Goal: Task Accomplishment & Management: Complete application form

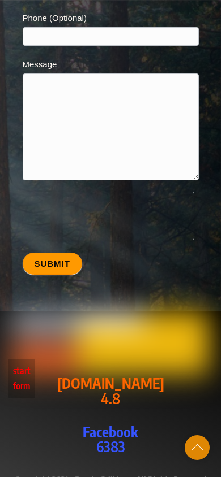
scroll to position [3675, 0]
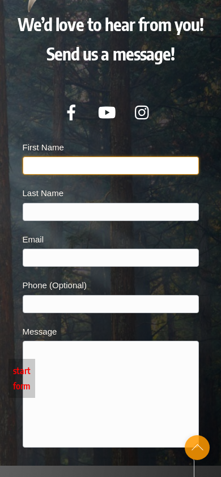
click at [50, 157] on input "First Name" at bounding box center [111, 166] width 176 height 18
type input "adawdas"
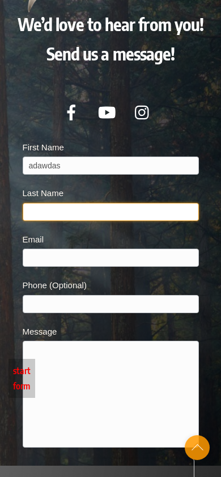
click at [82, 203] on input "Last Name" at bounding box center [111, 212] width 176 height 18
click at [95, 203] on input "Last Name" at bounding box center [111, 212] width 176 height 18
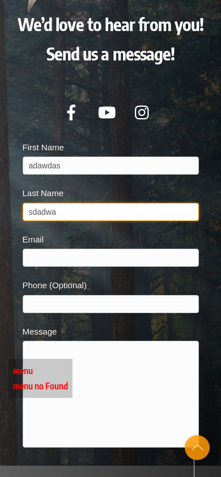
type input "sdadwa"
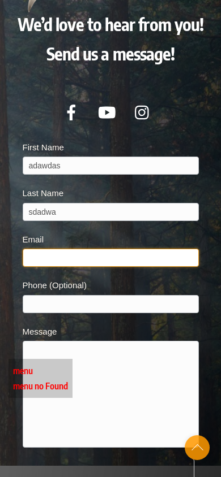
click at [79, 249] on input "Email" at bounding box center [111, 258] width 176 height 18
click at [83, 249] on input "Email" at bounding box center [111, 258] width 176 height 18
paste input "[EMAIL_ADDRESS][DOMAIN_NAME]"
type input "[EMAIL_ADDRESS][DOMAIN_NAME]"
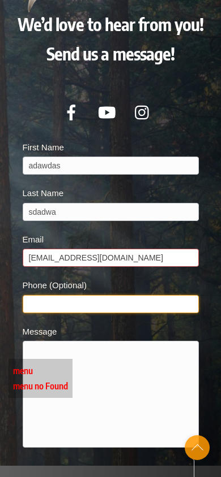
click at [81, 295] on input "Phone (Optional)" at bounding box center [111, 304] width 176 height 18
click at [108, 295] on input "Phone (Optional)" at bounding box center [111, 304] width 176 height 18
paste input "18024278234"
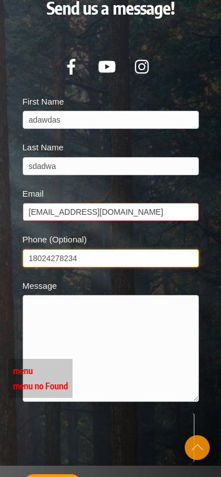
scroll to position [3788, 0]
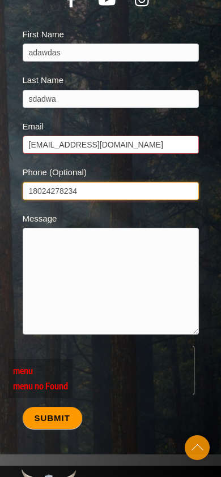
type input "18024278234"
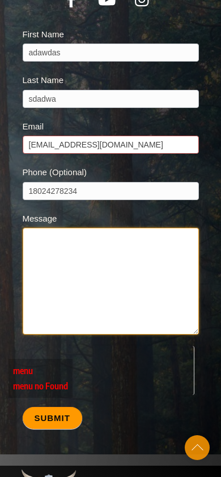
click at [89, 255] on textarea "Message" at bounding box center [111, 281] width 176 height 107
type textarea "sadadwadaw"
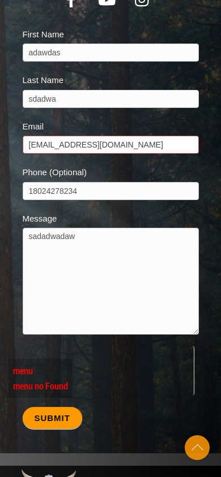
scroll to position [3845, 0]
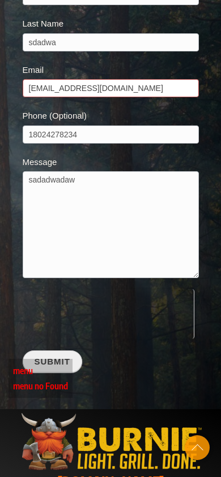
click at [38, 351] on button "Submit" at bounding box center [52, 362] width 59 height 22
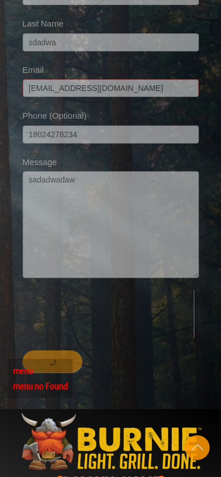
scroll to position [3578, 0]
